Goal: Obtain resource: Obtain resource

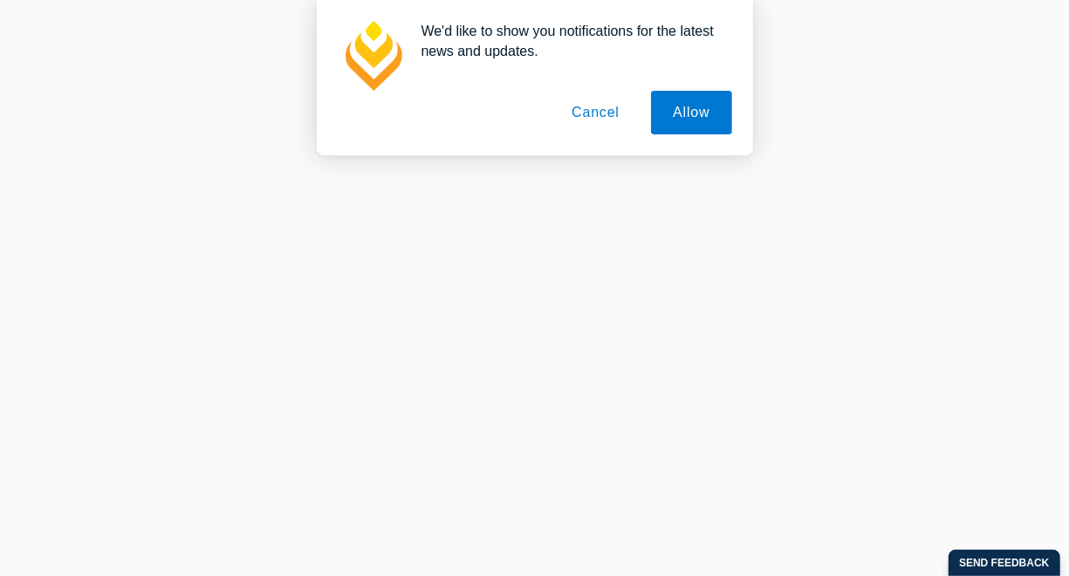
click at [606, 109] on button "Cancel" at bounding box center [596, 113] width 92 height 44
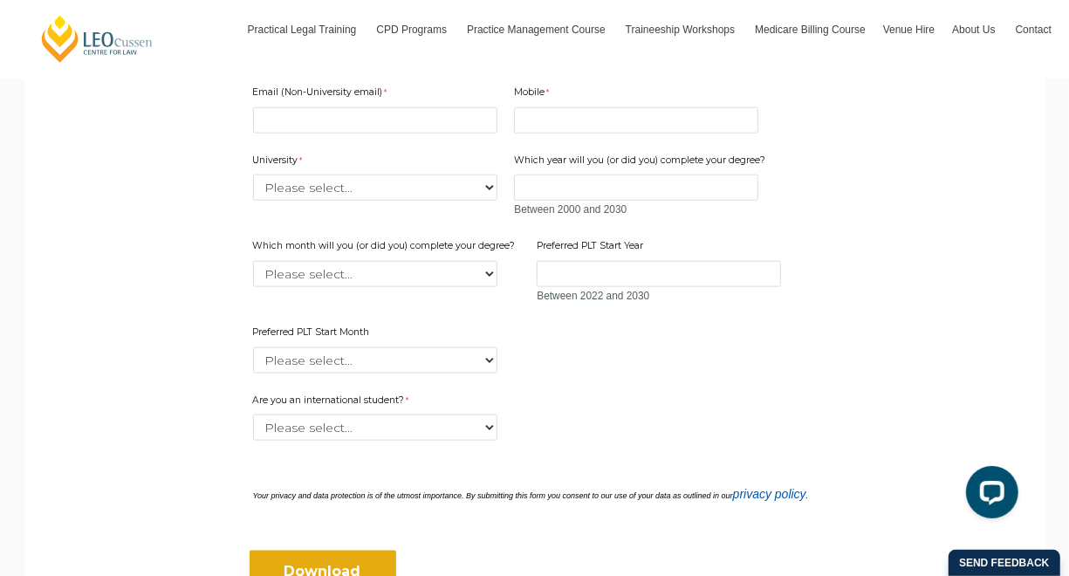
scroll to position [1057, 0]
click at [669, 188] on input "Which year will you (or did you) complete your degree?" at bounding box center [636, 187] width 244 height 26
click at [445, 275] on select "Please select... January February March April May June July August September Oc…" at bounding box center [375, 273] width 244 height 26
click at [449, 280] on select "Please select... January February March April May June July August September Oc…" at bounding box center [375, 273] width 244 height 26
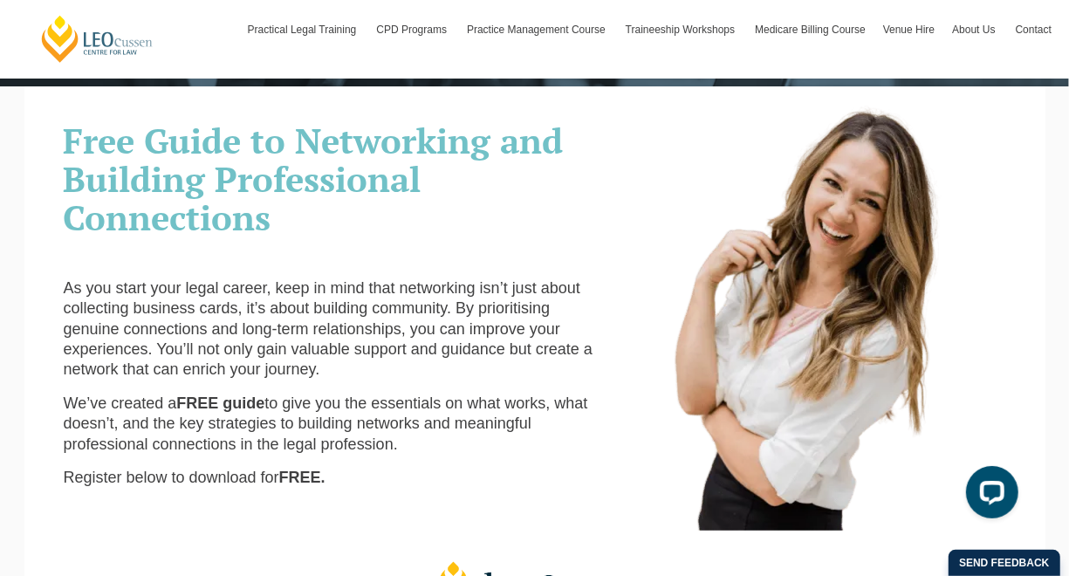
scroll to position [357, 0]
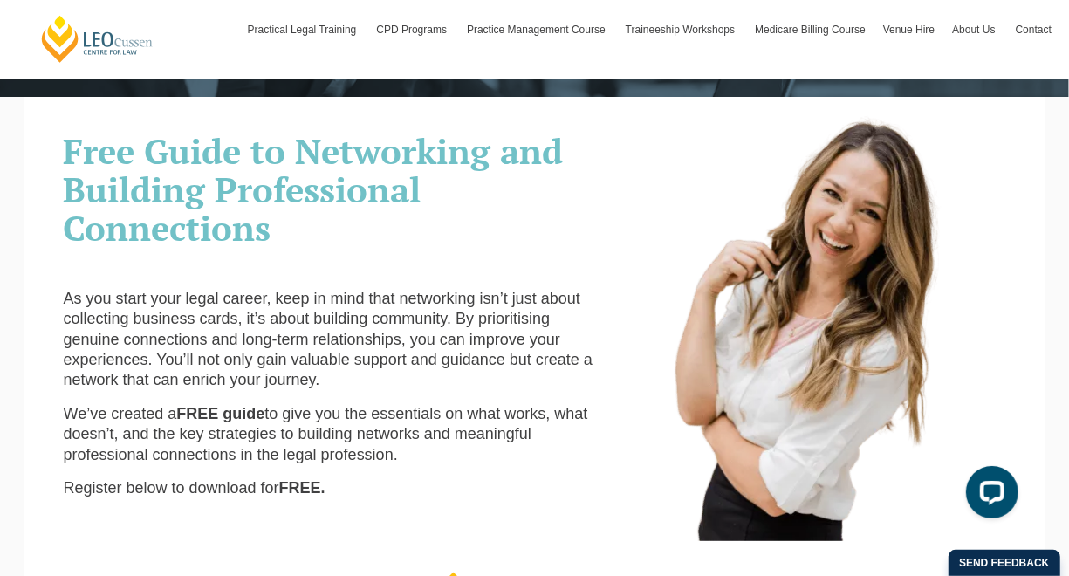
click at [159, 168] on span "Free Guide to Networking and Building Professional Connections" at bounding box center [314, 188] width 500 height 123
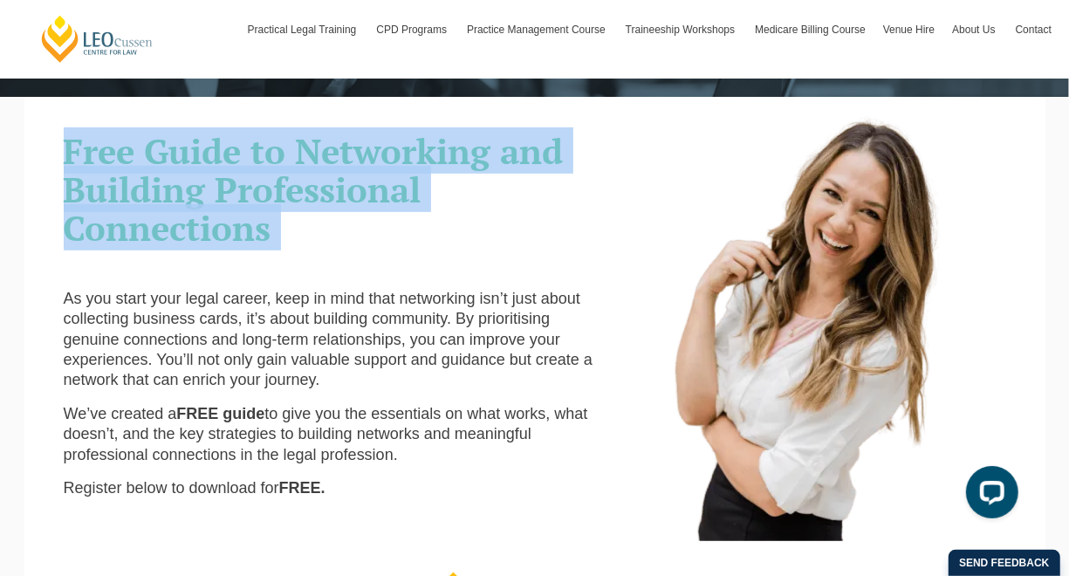
click at [159, 168] on span "Free Guide to Networking and Building Professional Connections" at bounding box center [314, 188] width 500 height 123
copy div "Free Guide to Networking and Building Professional Connections"
